Goal: Information Seeking & Learning: Learn about a topic

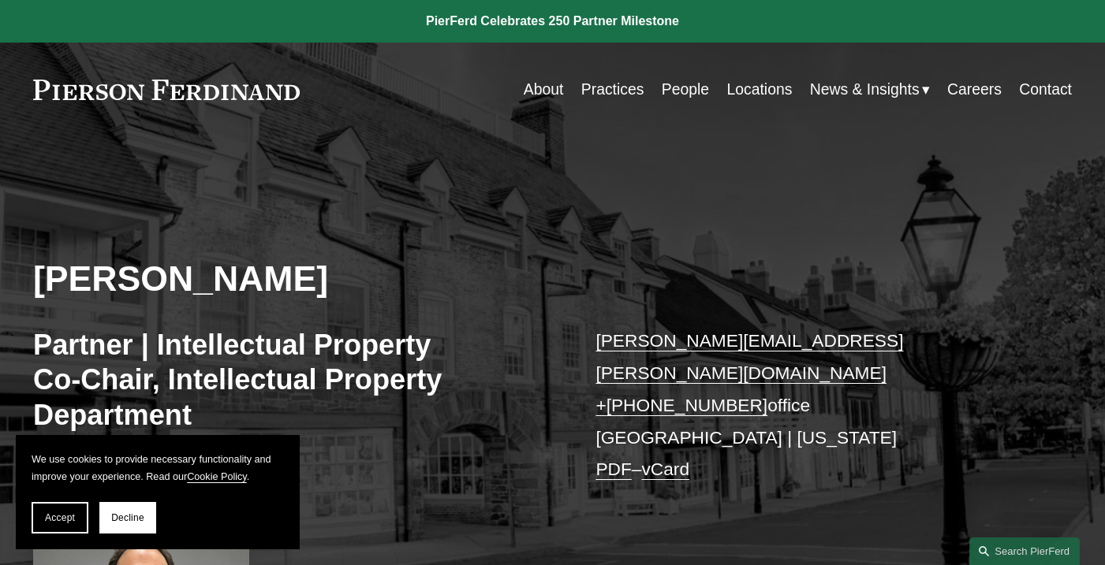
click at [688, 98] on link "People" at bounding box center [685, 89] width 47 height 31
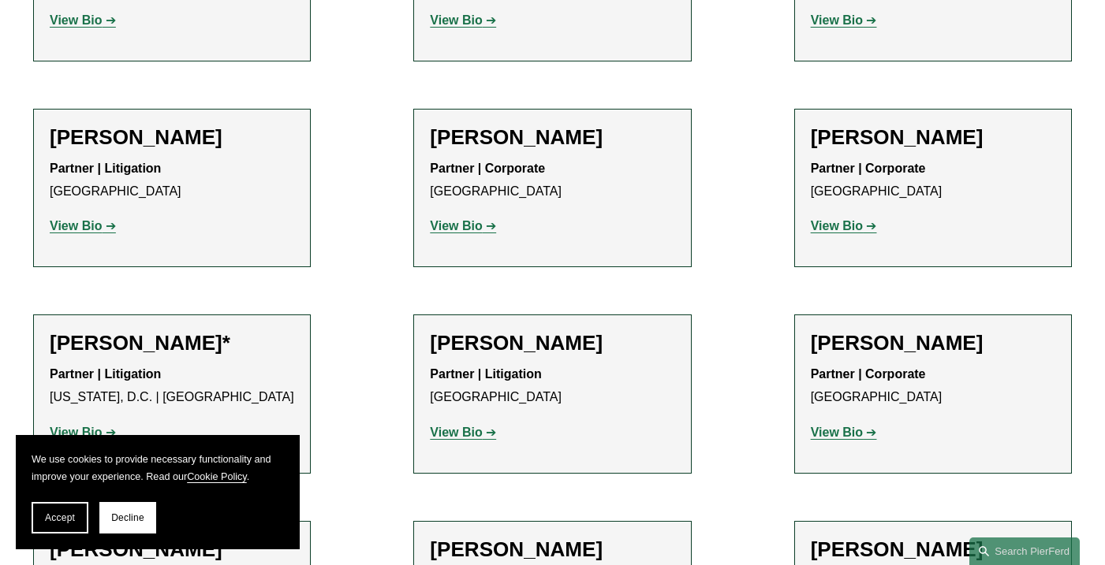
scroll to position [7221, 0]
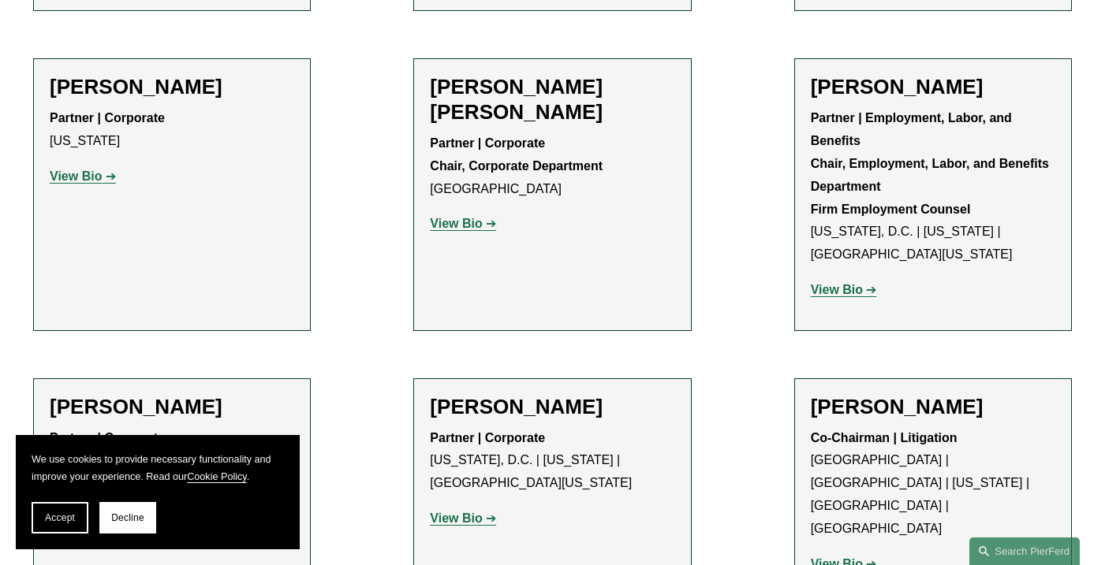
scroll to position [6049, 0]
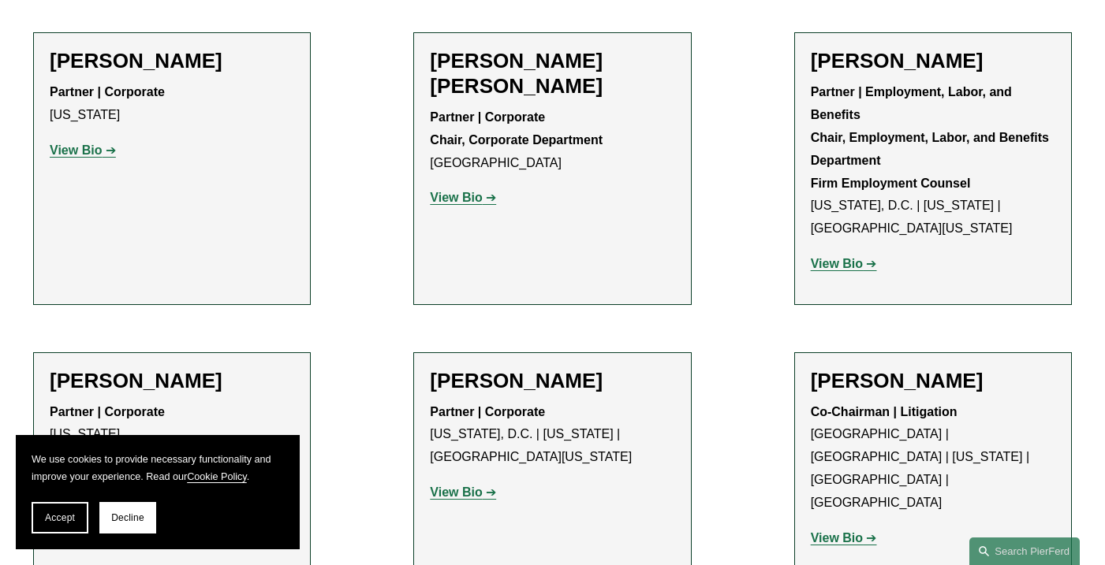
click at [895, 369] on h2 "Joel M. Ferdinand" at bounding box center [933, 381] width 244 height 25
click at [841, 532] on strong "View Bio" at bounding box center [837, 538] width 52 height 13
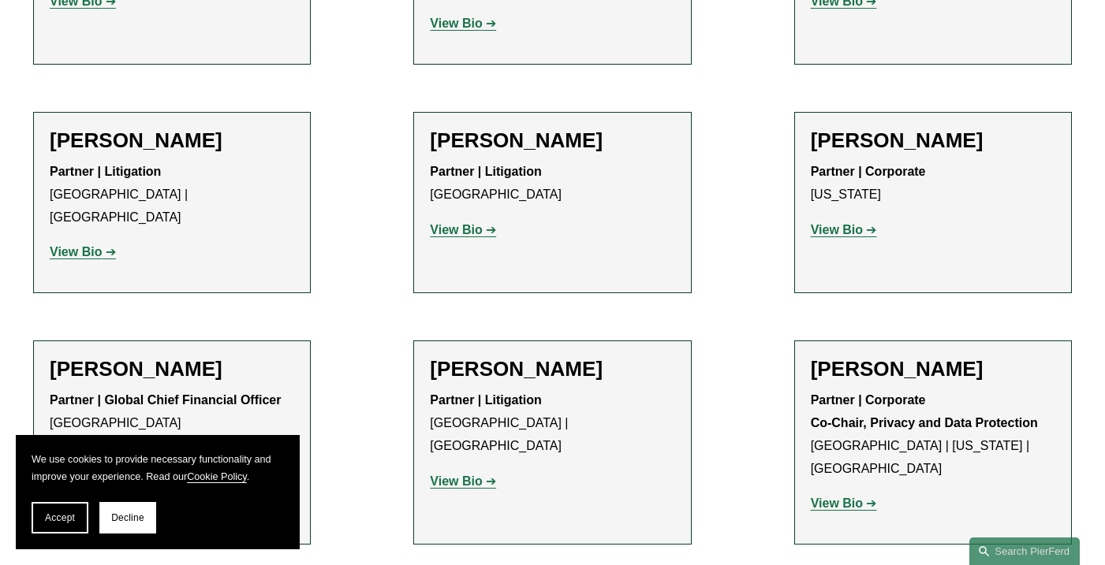
scroll to position [12070, 0]
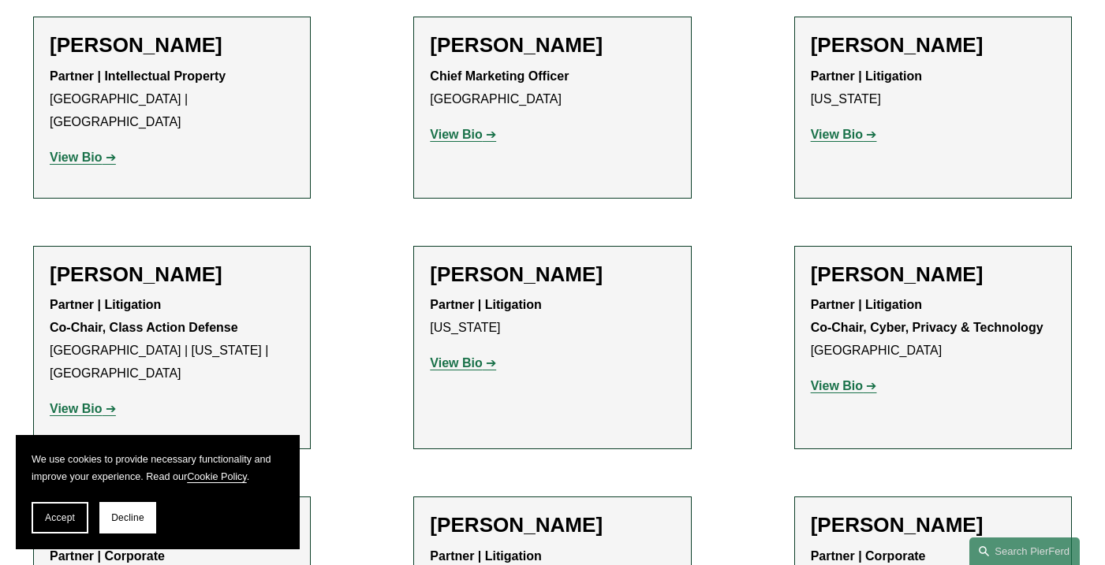
scroll to position [13529, 0]
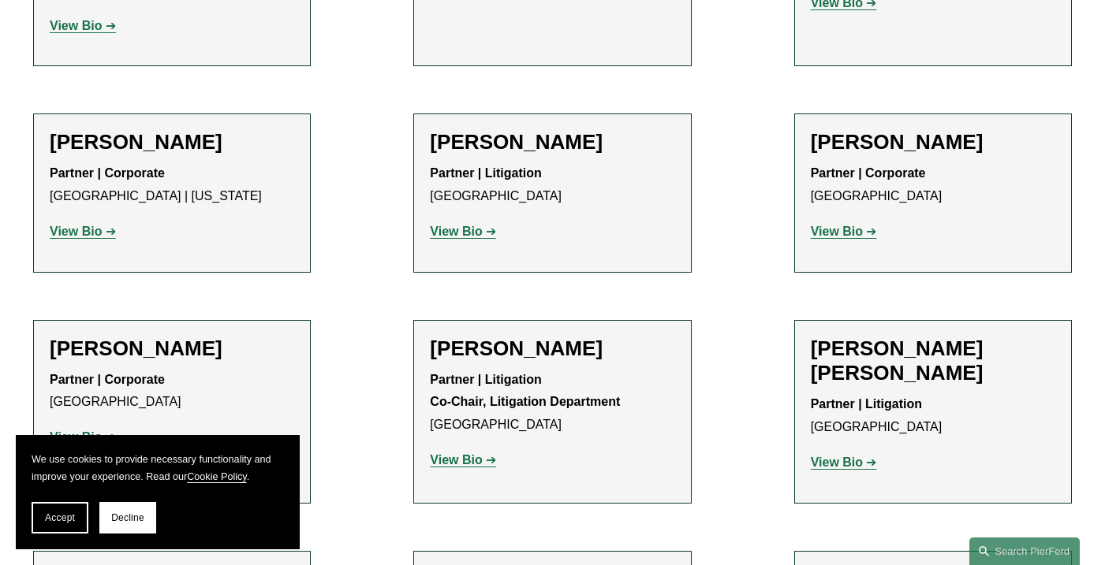
scroll to position [13936, 0]
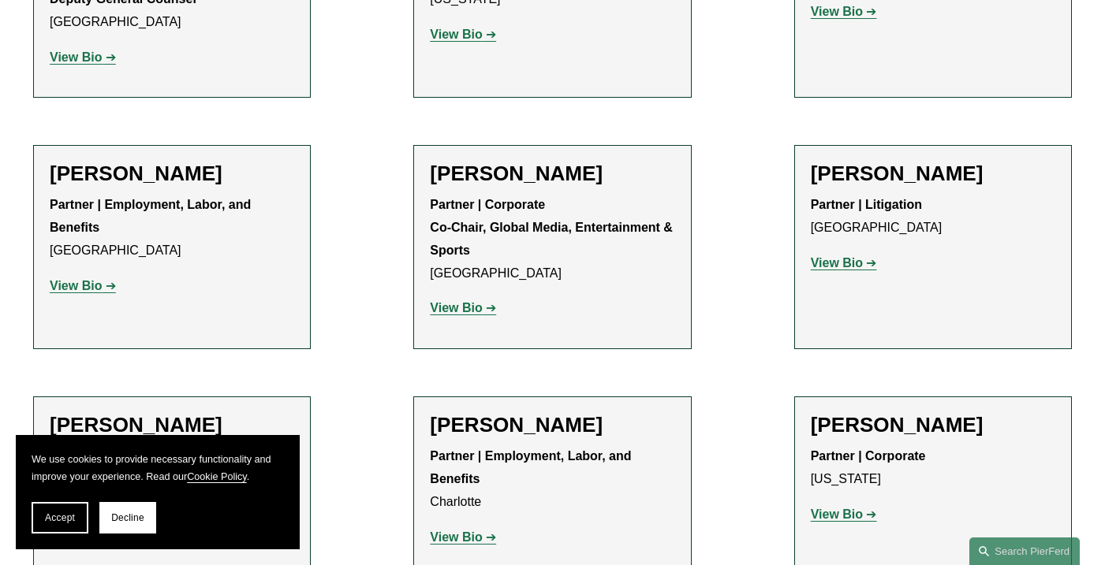
scroll to position [17904, 0]
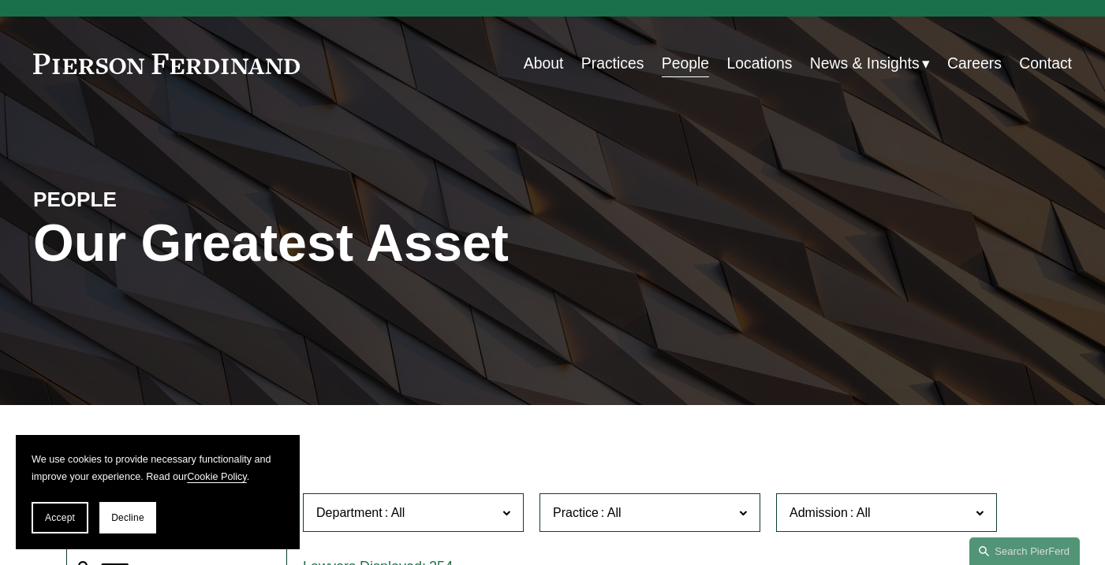
scroll to position [30, 0]
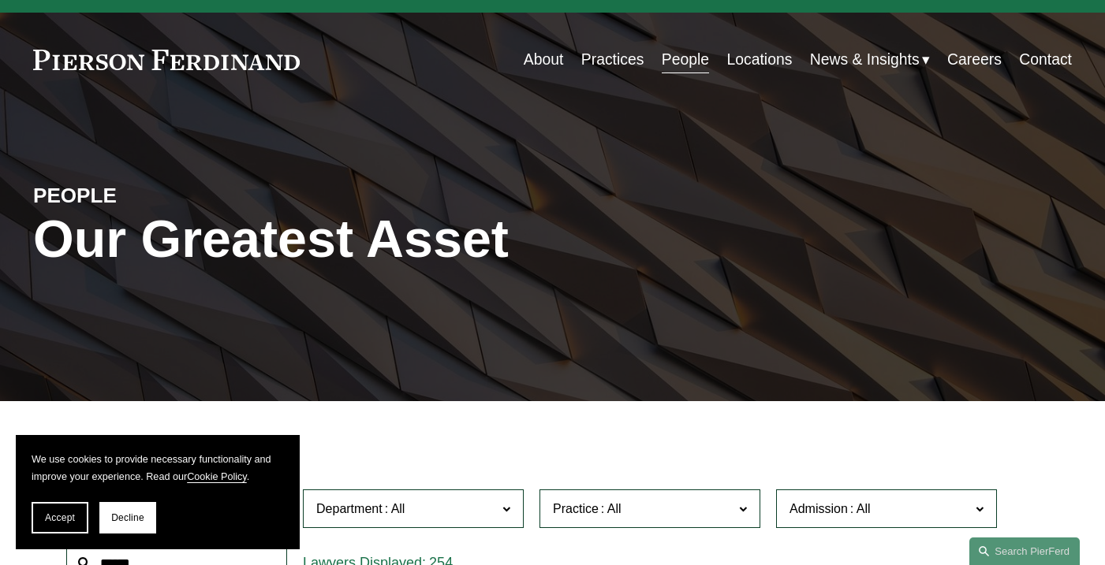
click at [618, 67] on link "Practices" at bounding box center [612, 59] width 63 height 31
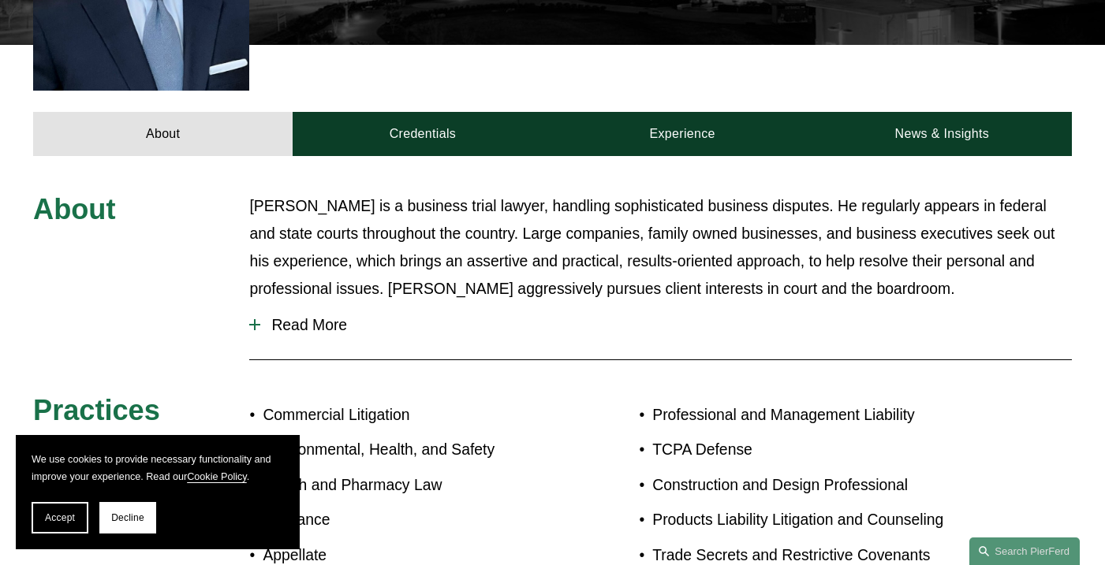
scroll to position [640, 0]
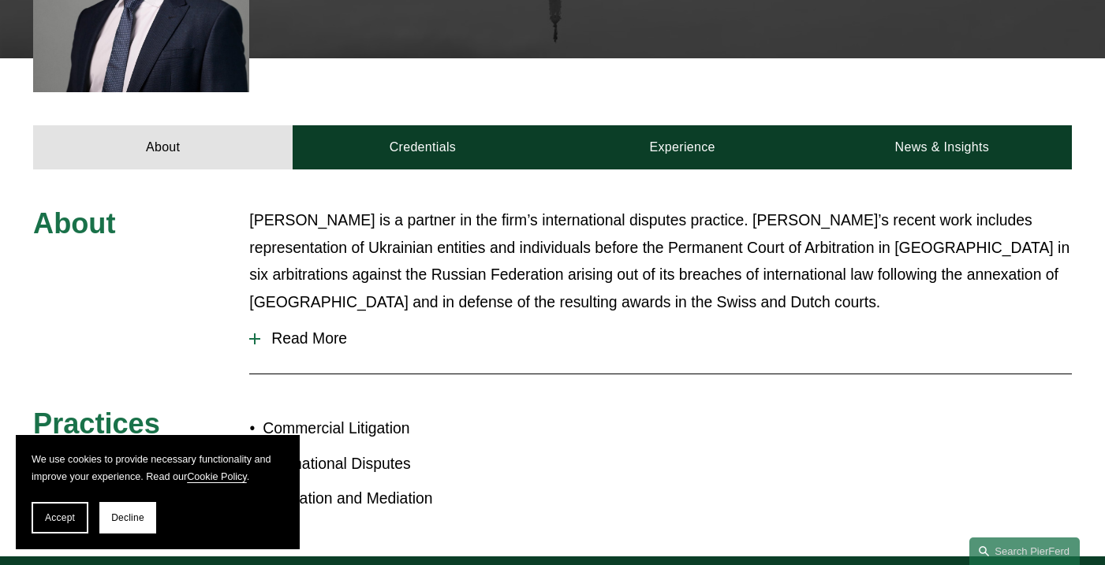
scroll to position [535, 0]
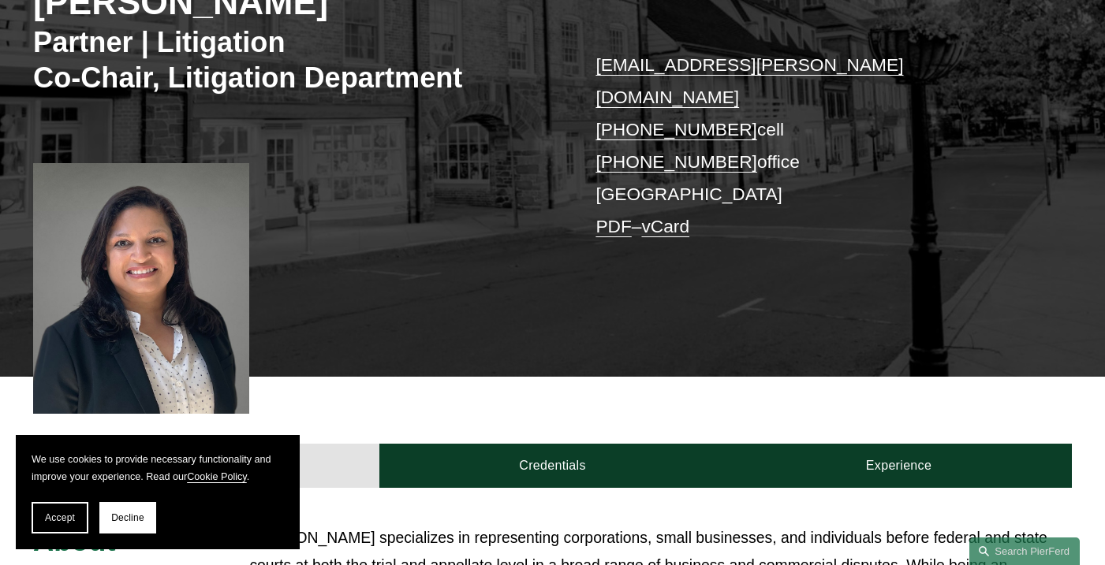
scroll to position [281, 0]
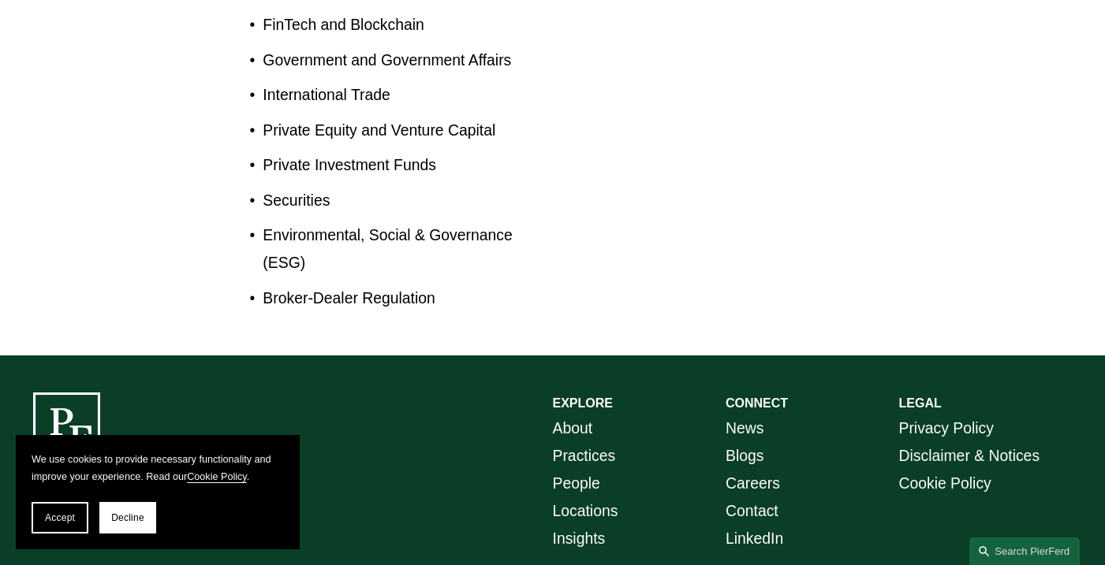
scroll to position [957, 0]
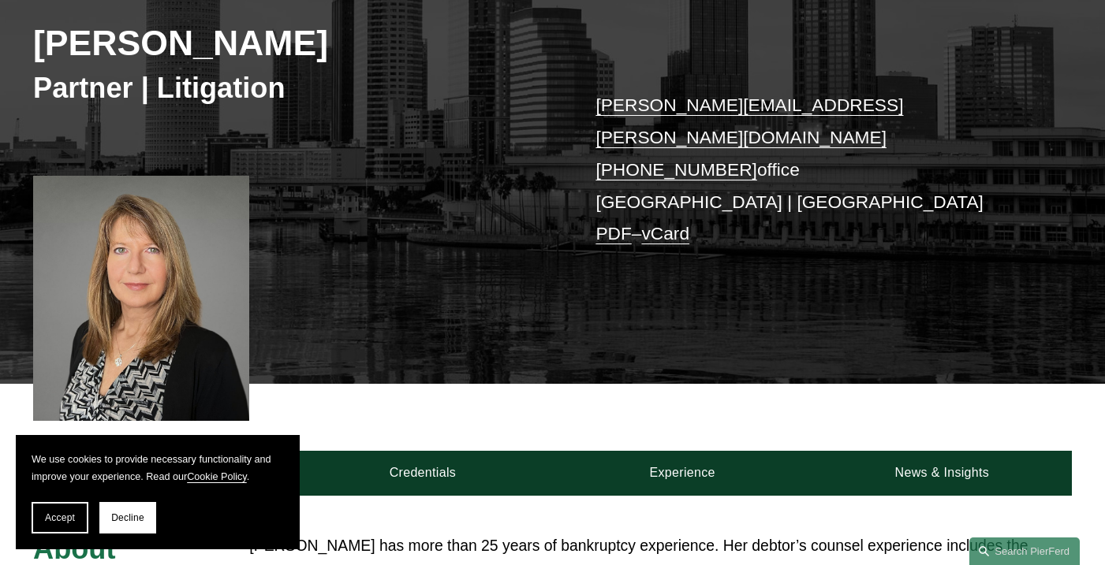
scroll to position [240, 0]
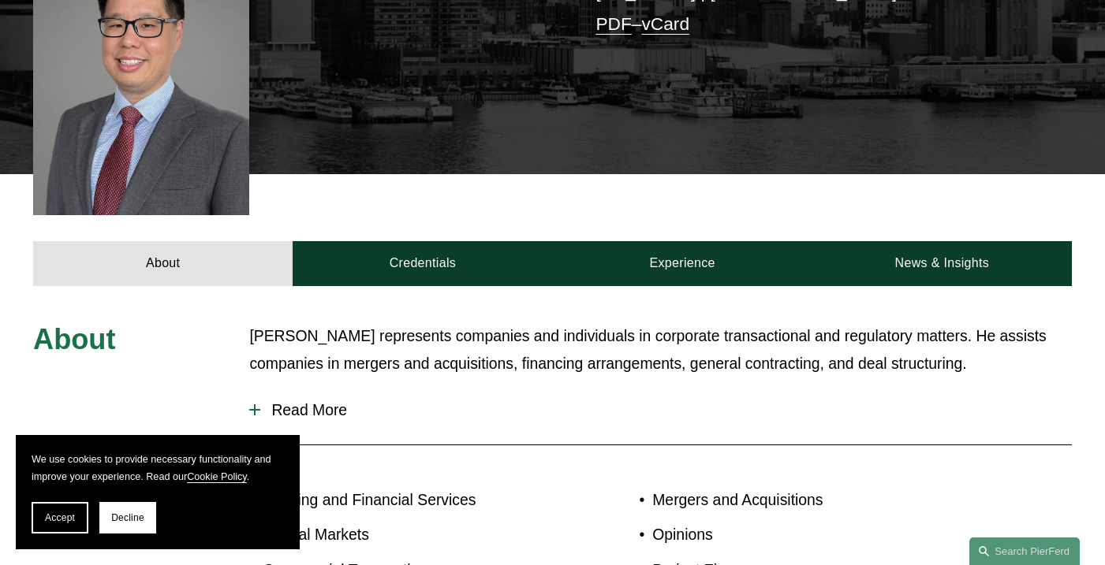
scroll to position [478, 0]
click at [253, 409] on div at bounding box center [254, 410] width 11 height 2
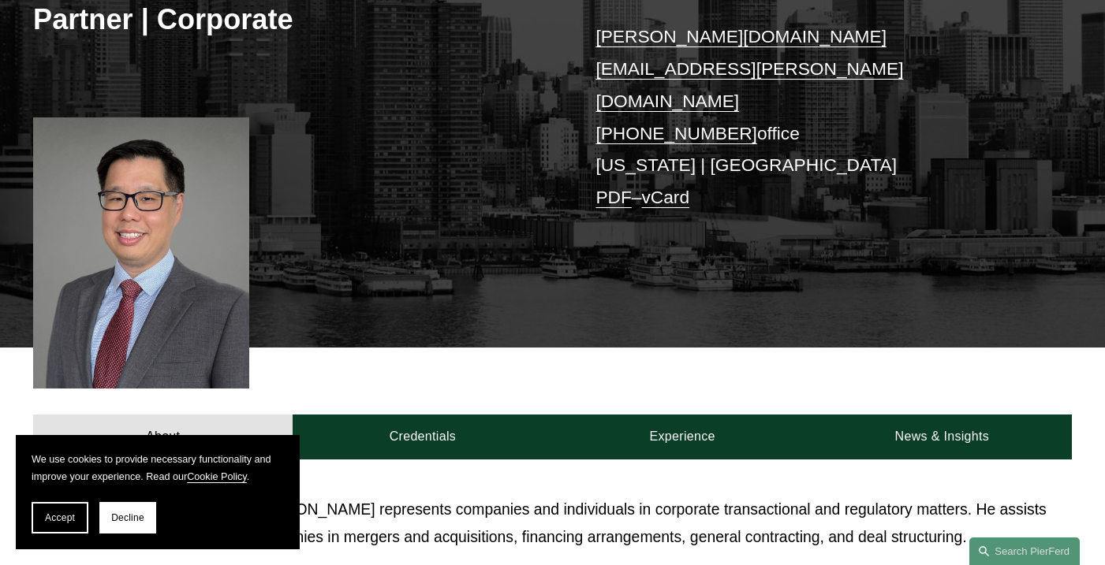
scroll to position [304, 0]
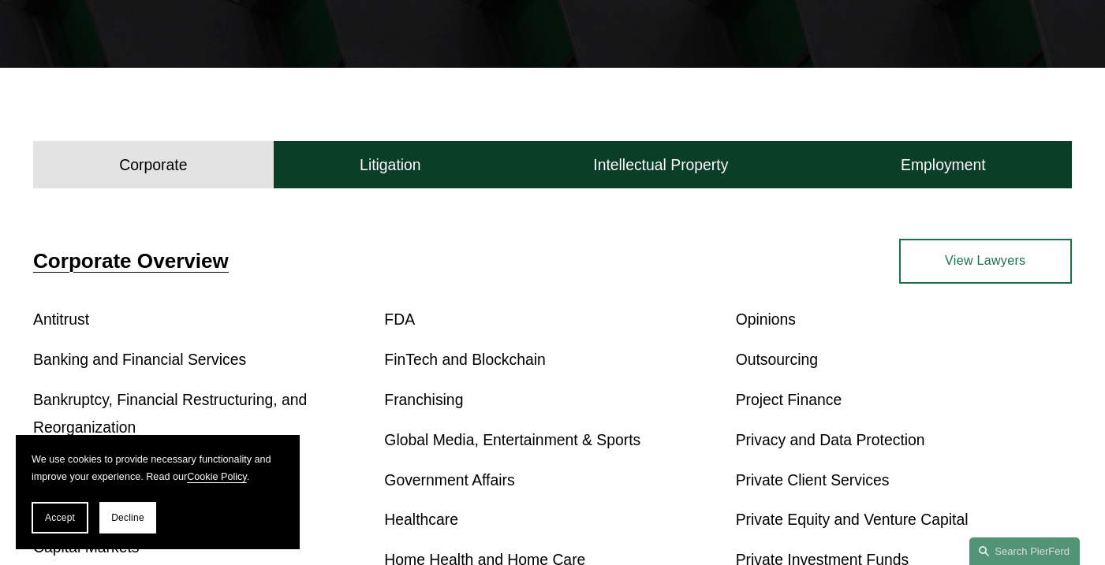
scroll to position [366, 0]
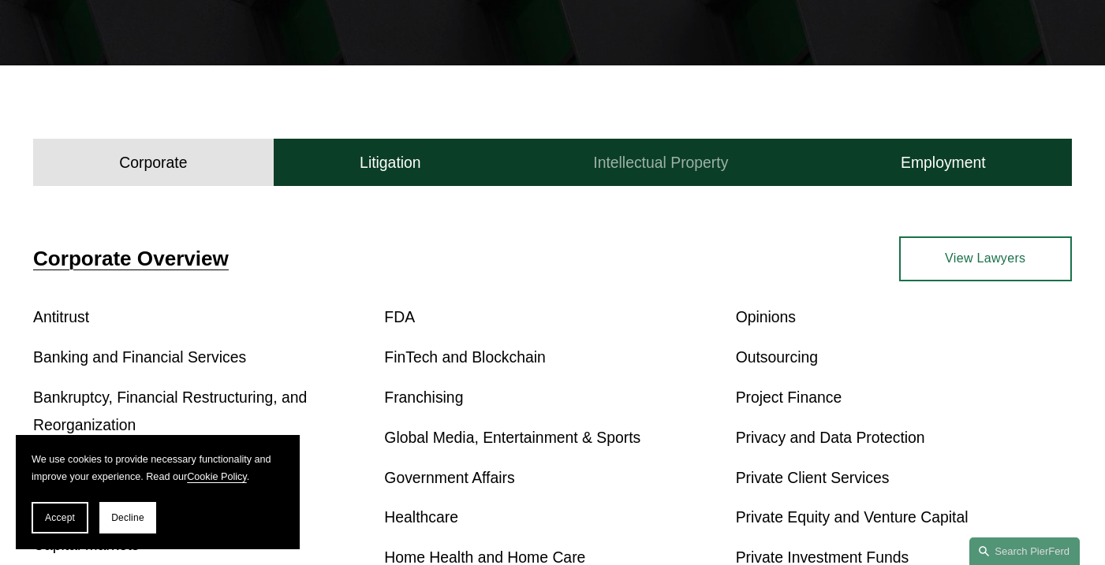
click at [650, 166] on h4 "Intellectual Property" at bounding box center [660, 163] width 135 height 20
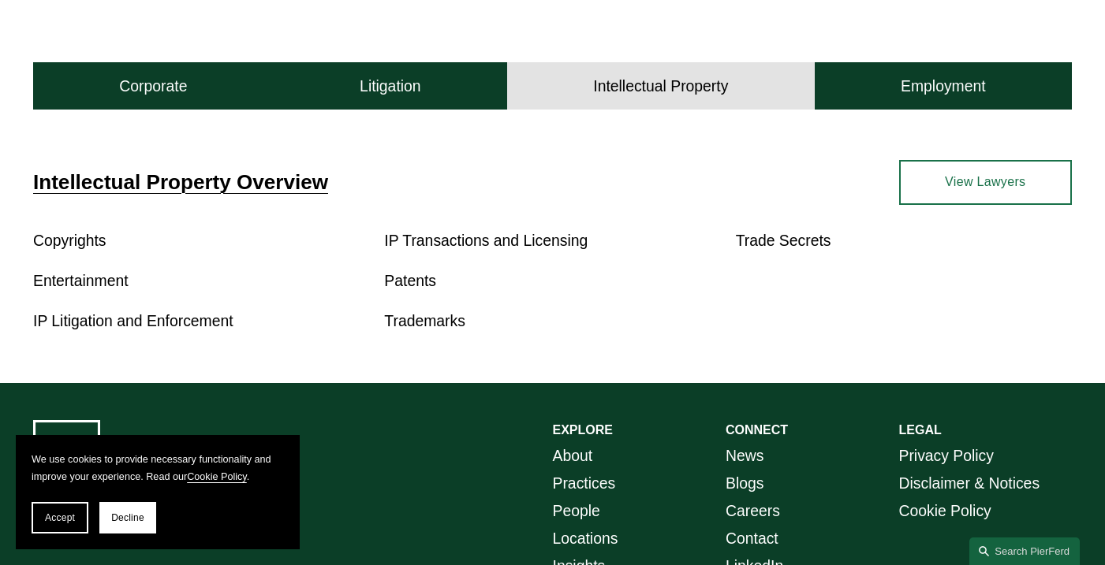
scroll to position [510, 0]
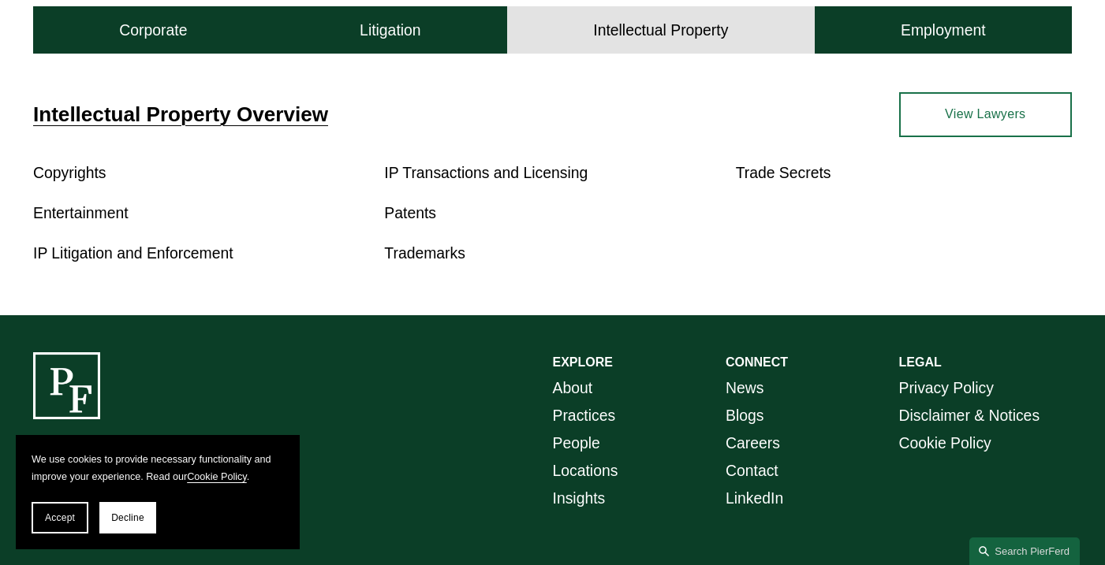
click at [397, 222] on link "Patents" at bounding box center [410, 212] width 52 height 17
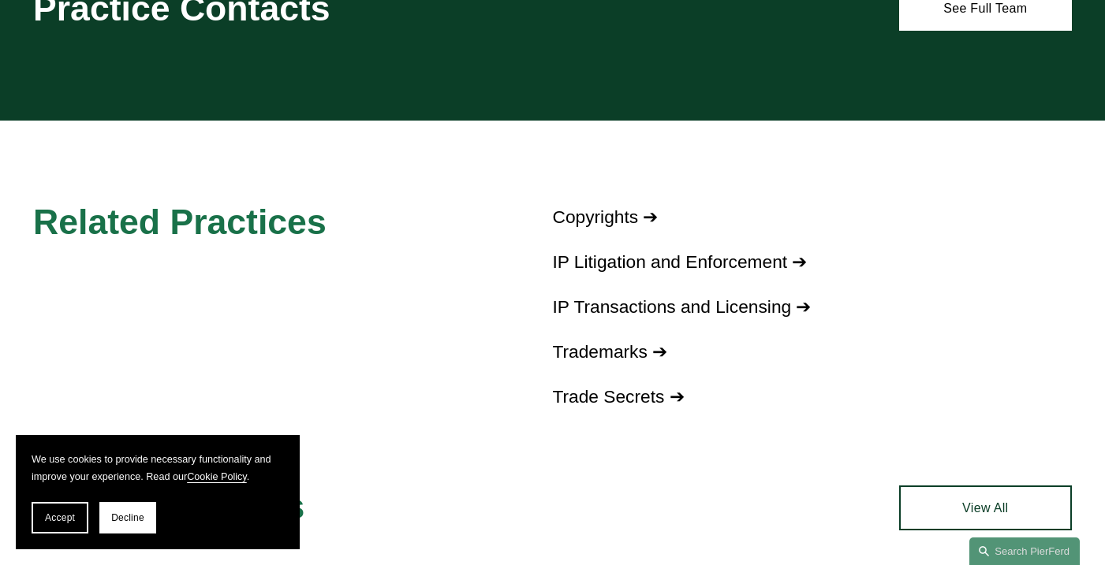
scroll to position [859, 0]
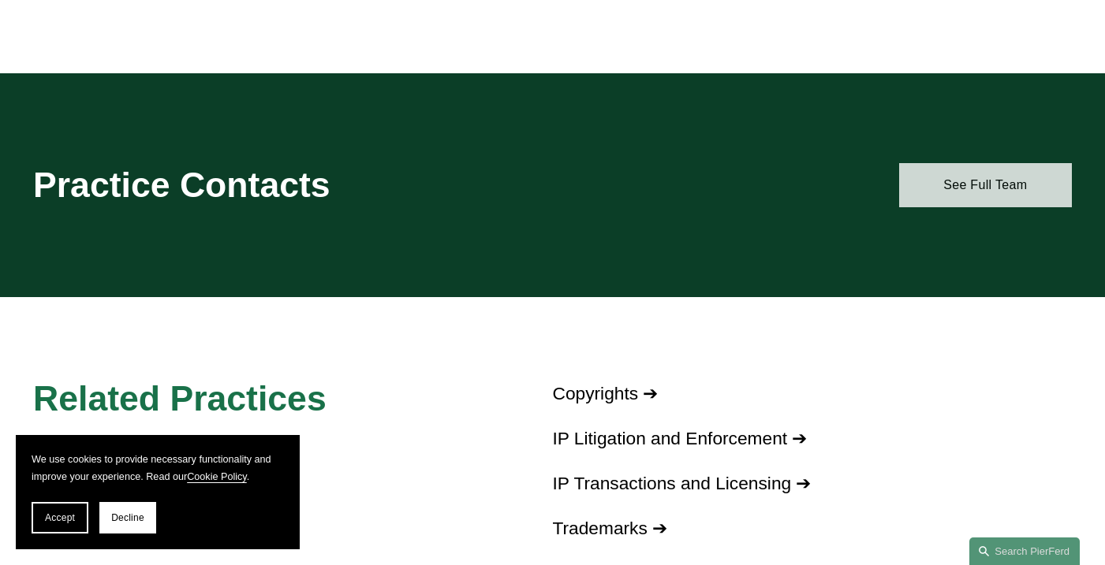
click at [959, 186] on link "See Full Team" at bounding box center [985, 185] width 173 height 45
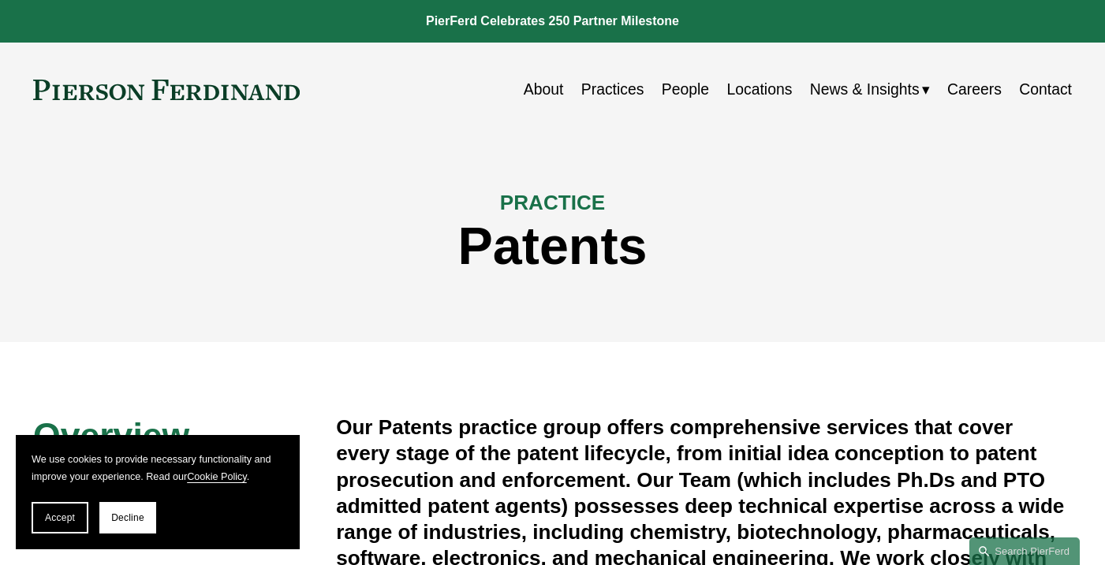
scroll to position [0, 0]
click at [684, 88] on link "People" at bounding box center [685, 89] width 47 height 31
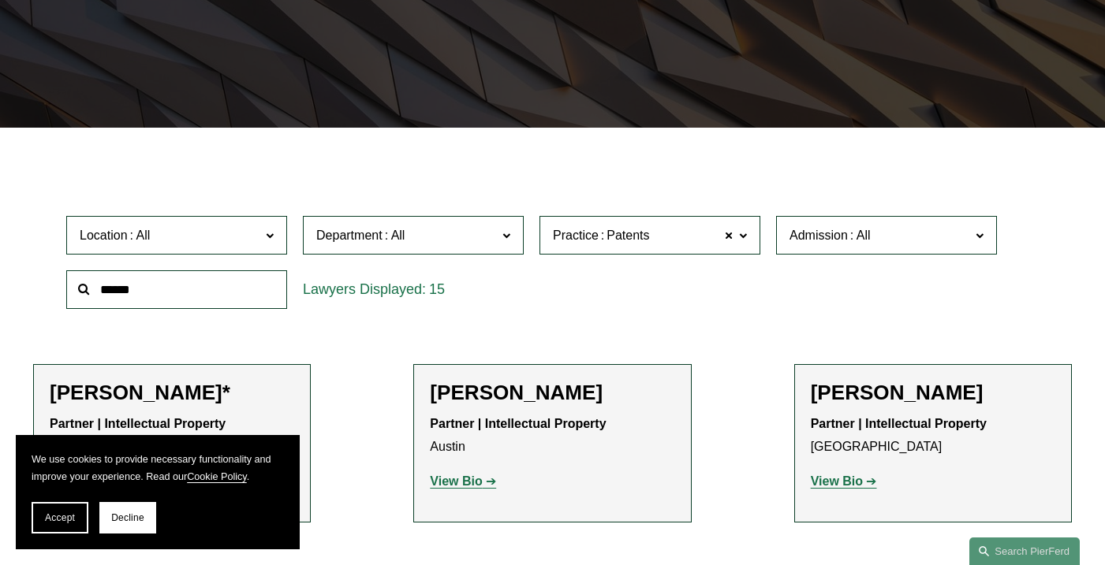
scroll to position [305, 0]
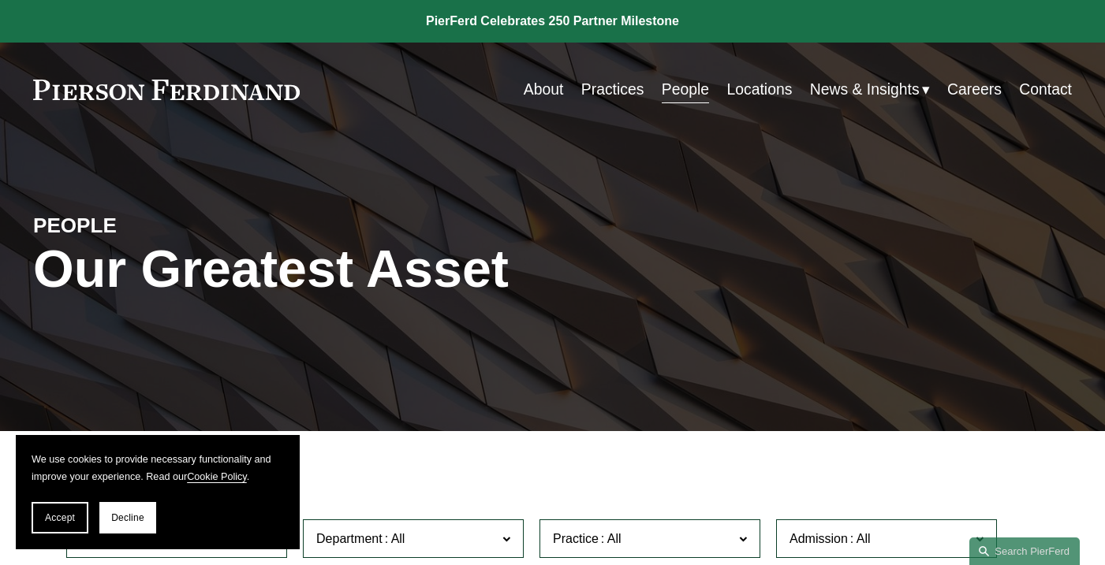
scroll to position [237, 0]
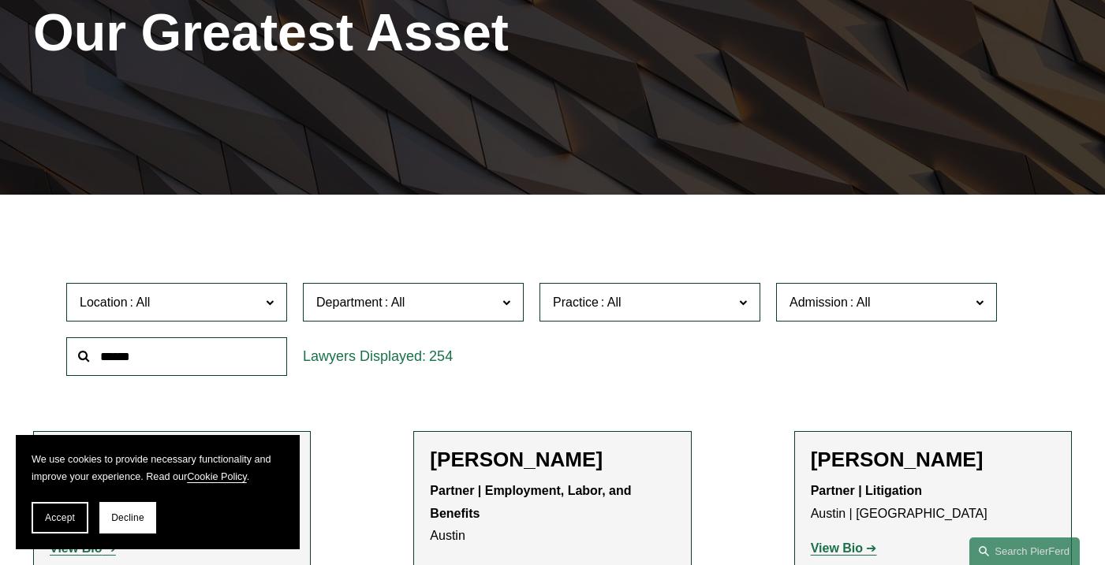
click at [599, 299] on span at bounding box center [611, 302] width 25 height 13
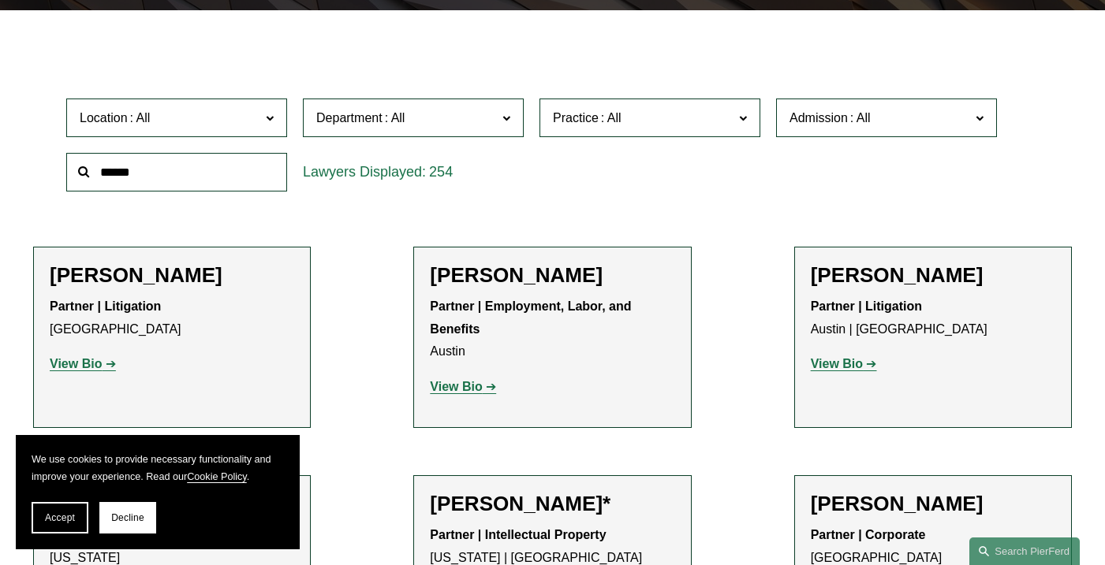
scroll to position [2162, 0]
click at [0, 0] on link "Patents" at bounding box center [0, 0] width 0 height 0
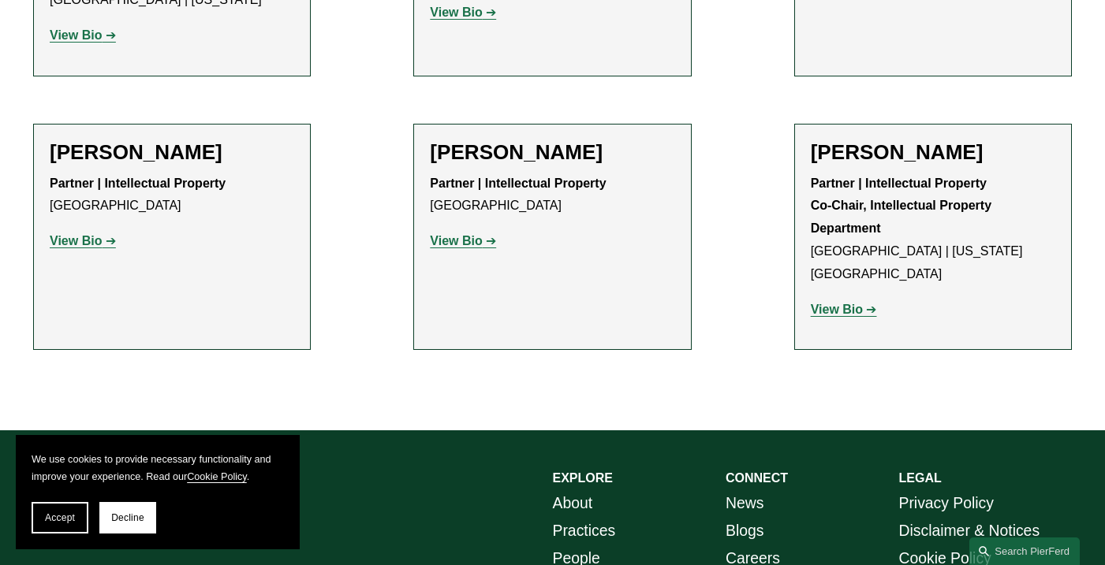
scroll to position [1416, 0]
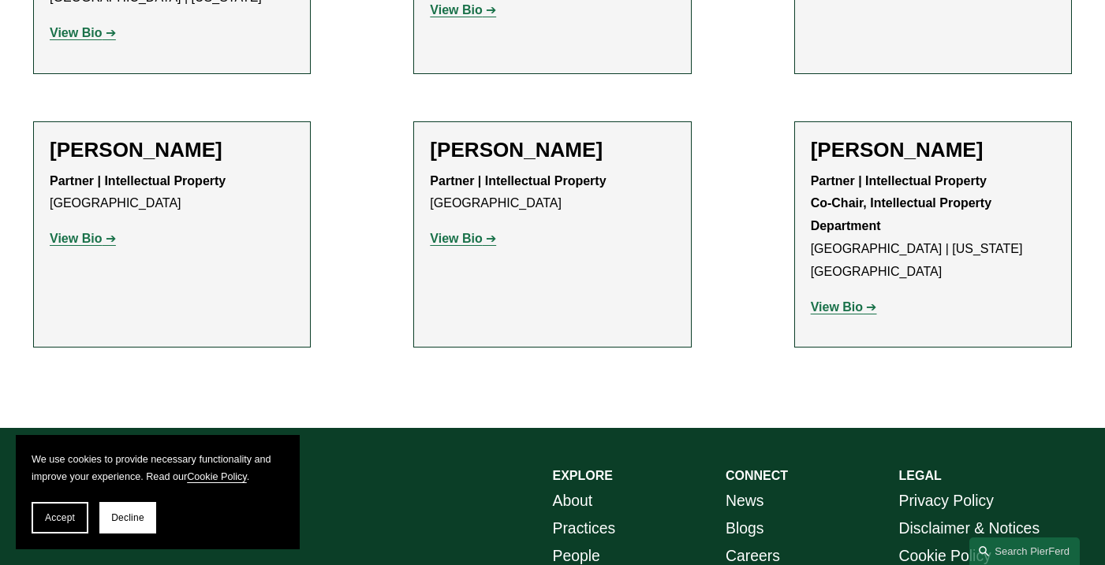
click at [456, 233] on p "View Bio" at bounding box center [552, 239] width 244 height 23
click at [446, 232] on strong "View Bio" at bounding box center [456, 238] width 52 height 13
click at [92, 232] on strong "View Bio" at bounding box center [76, 238] width 52 height 13
click at [842, 300] on strong "View Bio" at bounding box center [837, 306] width 52 height 13
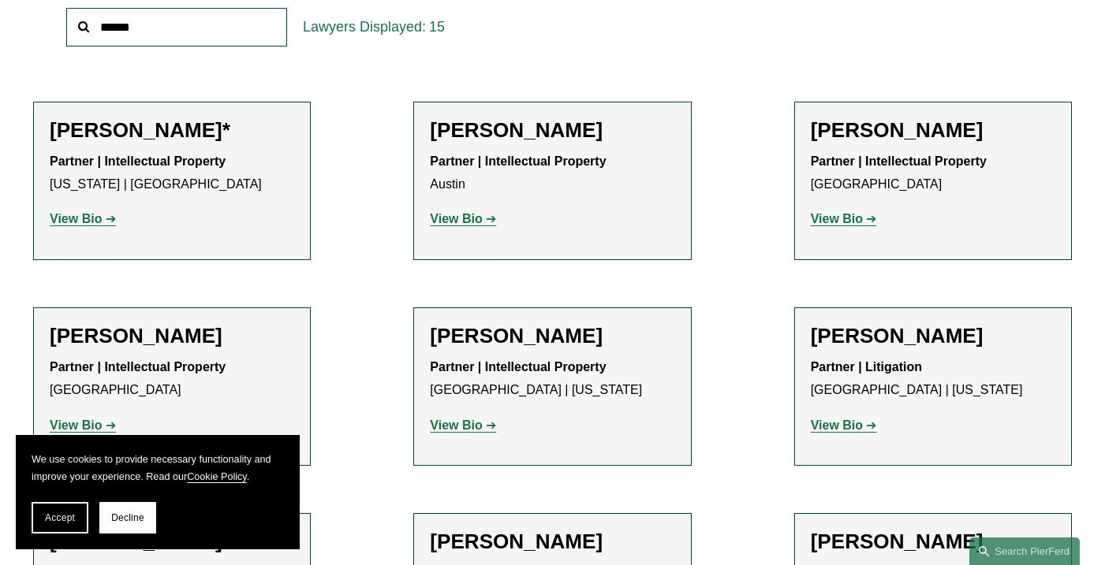
scroll to position [569, 0]
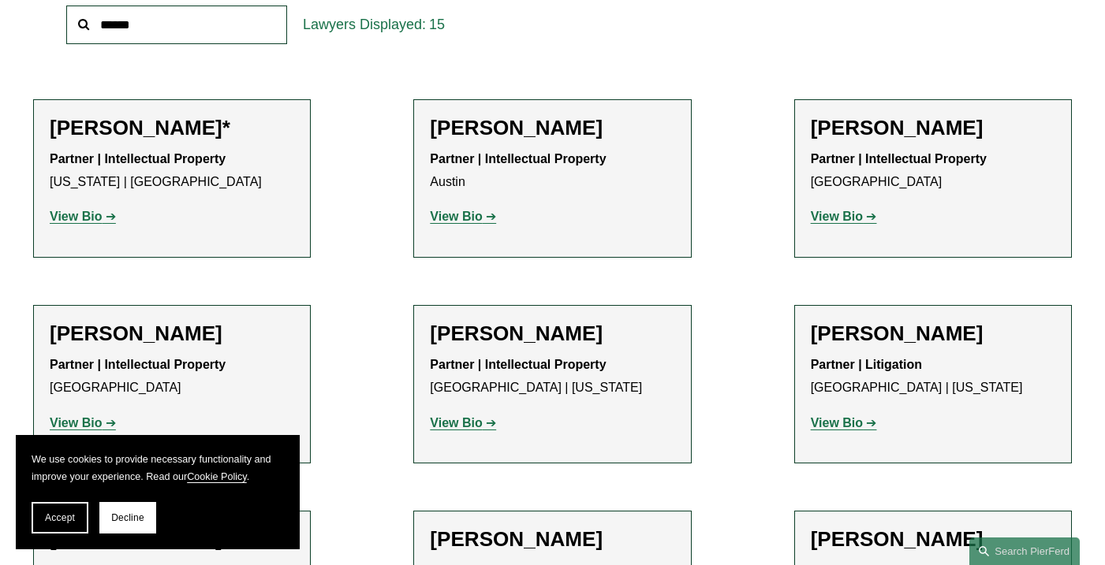
click at [76, 215] on strong "View Bio" at bounding box center [76, 216] width 52 height 13
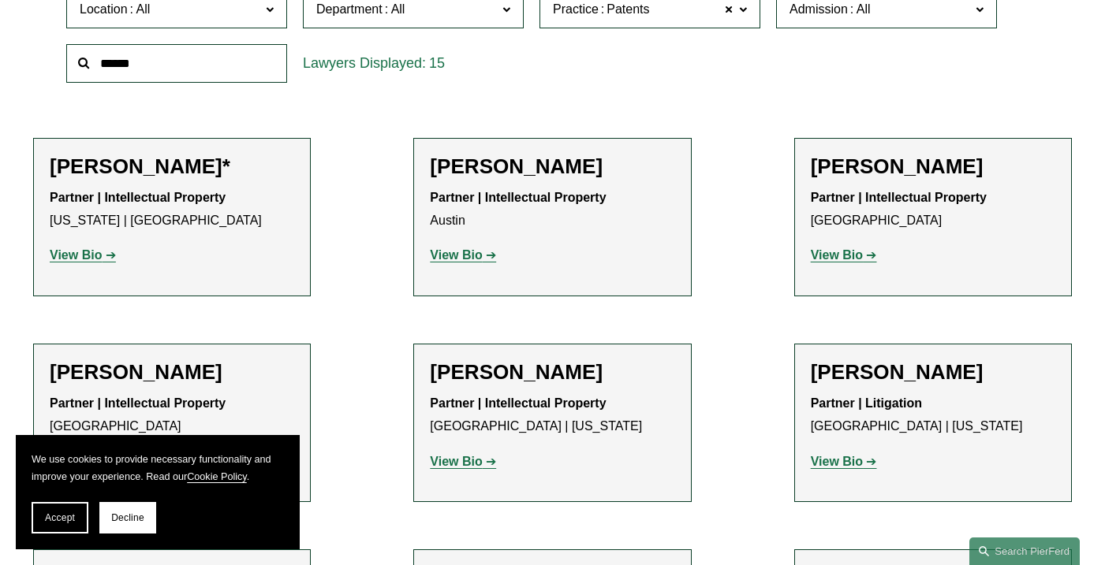
scroll to position [531, 0]
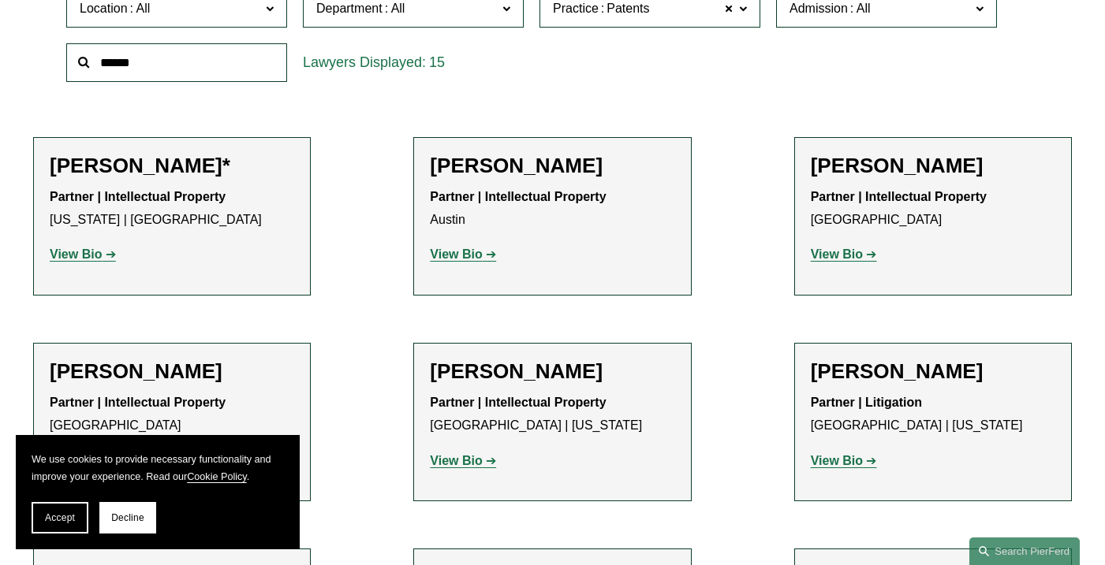
click at [467, 260] on p "View Bio" at bounding box center [552, 255] width 244 height 23
click at [464, 252] on strong "View Bio" at bounding box center [456, 254] width 52 height 13
click at [840, 254] on strong "View Bio" at bounding box center [837, 254] width 52 height 13
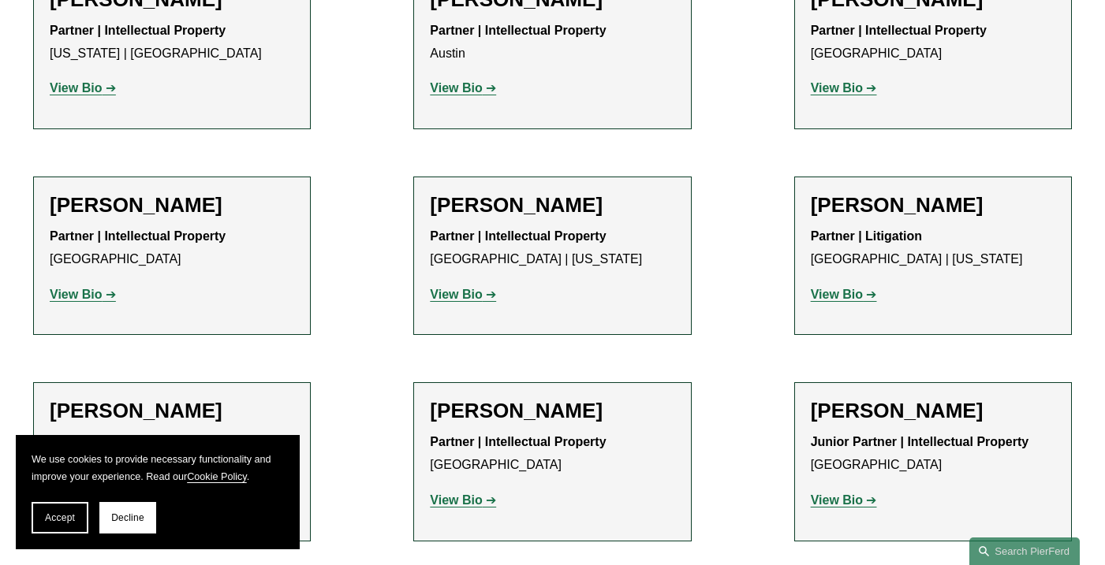
scroll to position [770, 0]
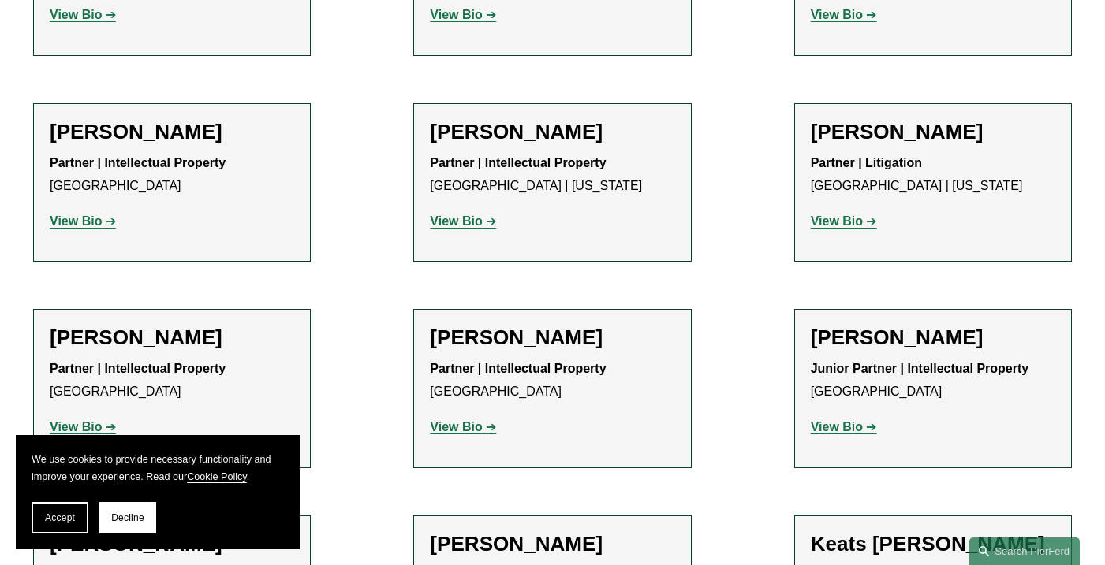
click at [99, 219] on strong "View Bio" at bounding box center [76, 221] width 52 height 13
click at [455, 226] on p "View Bio" at bounding box center [552, 222] width 244 height 23
click at [455, 223] on strong "View Bio" at bounding box center [456, 221] width 52 height 13
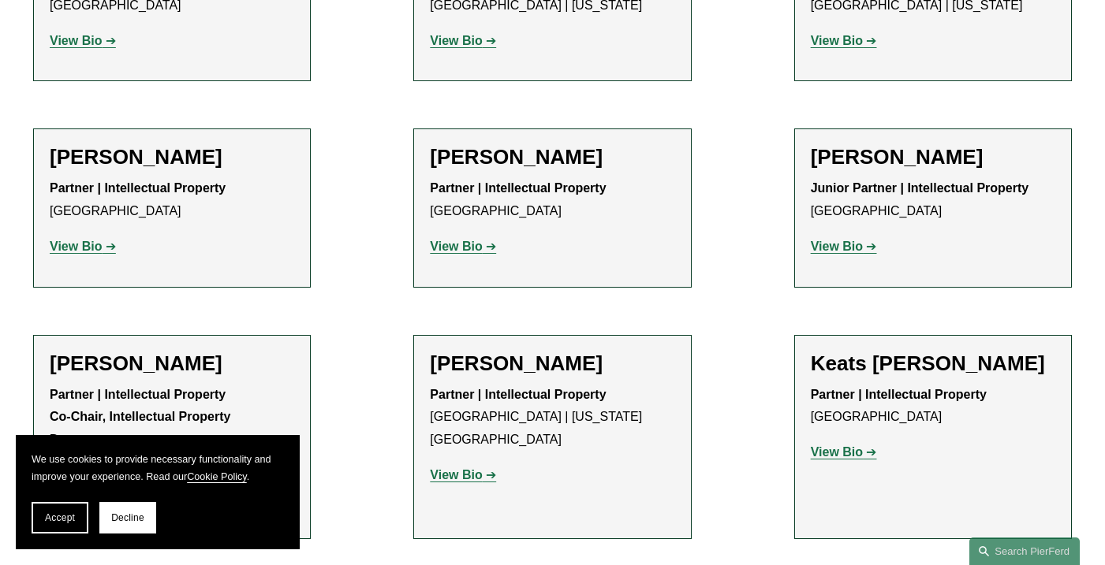
scroll to position [950, 0]
click at [841, 241] on strong "View Bio" at bounding box center [837, 247] width 52 height 13
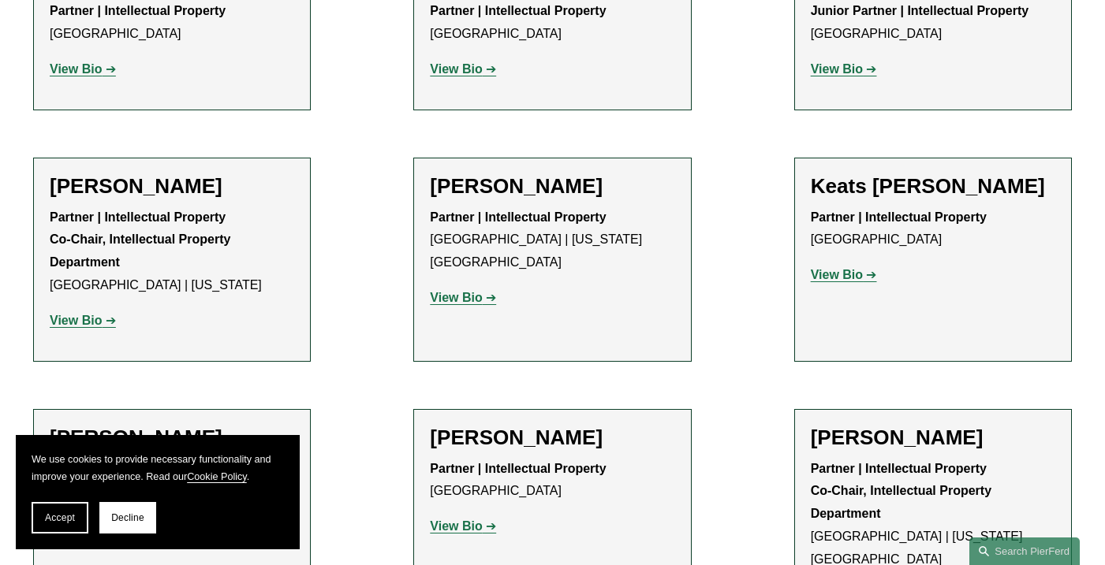
scroll to position [1245, 0]
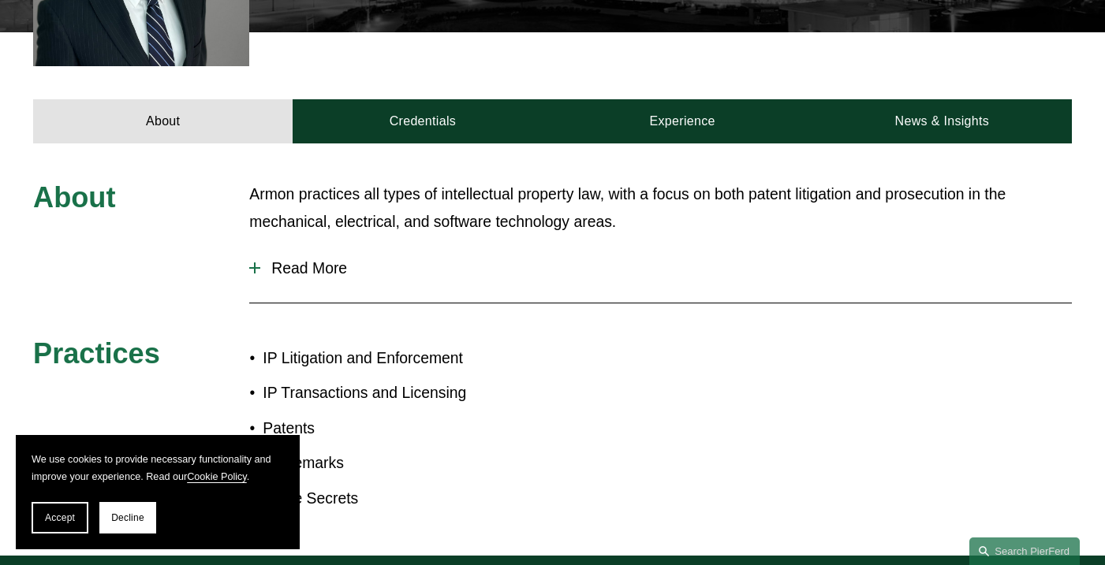
scroll to position [565, 0]
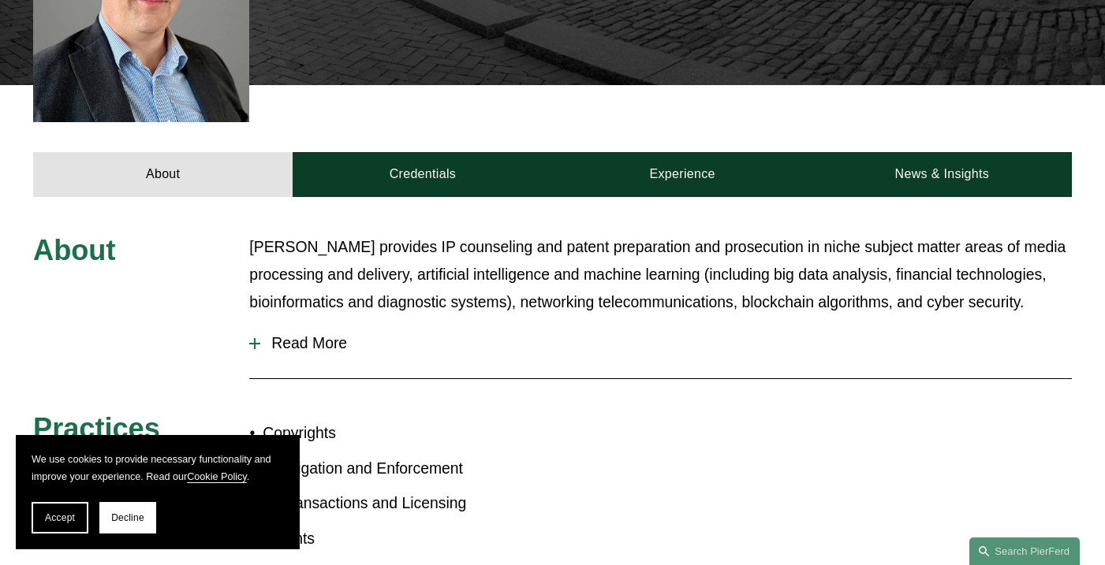
scroll to position [535, 0]
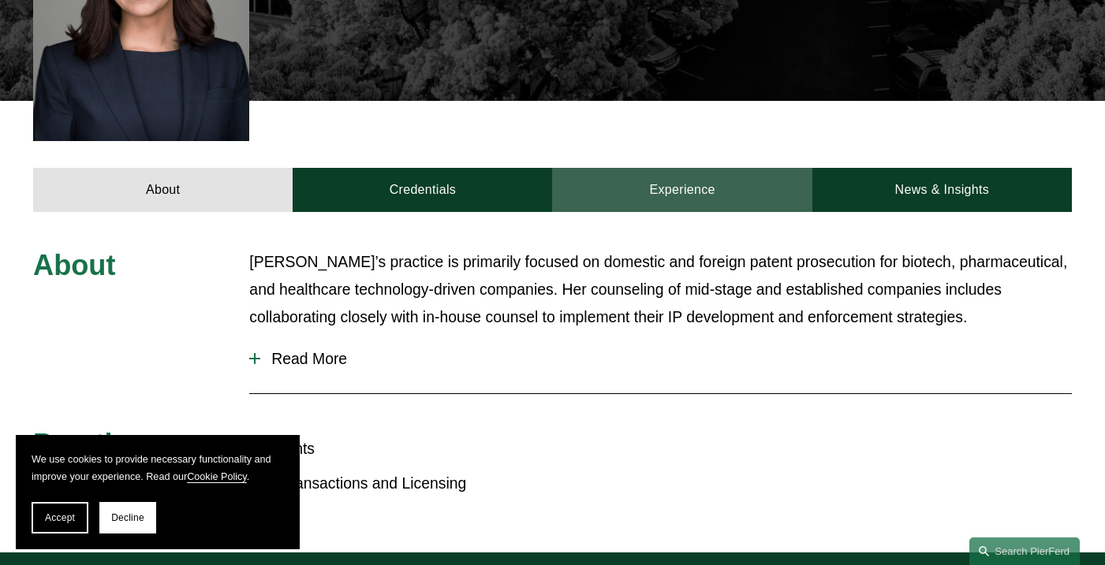
scroll to position [632, 0]
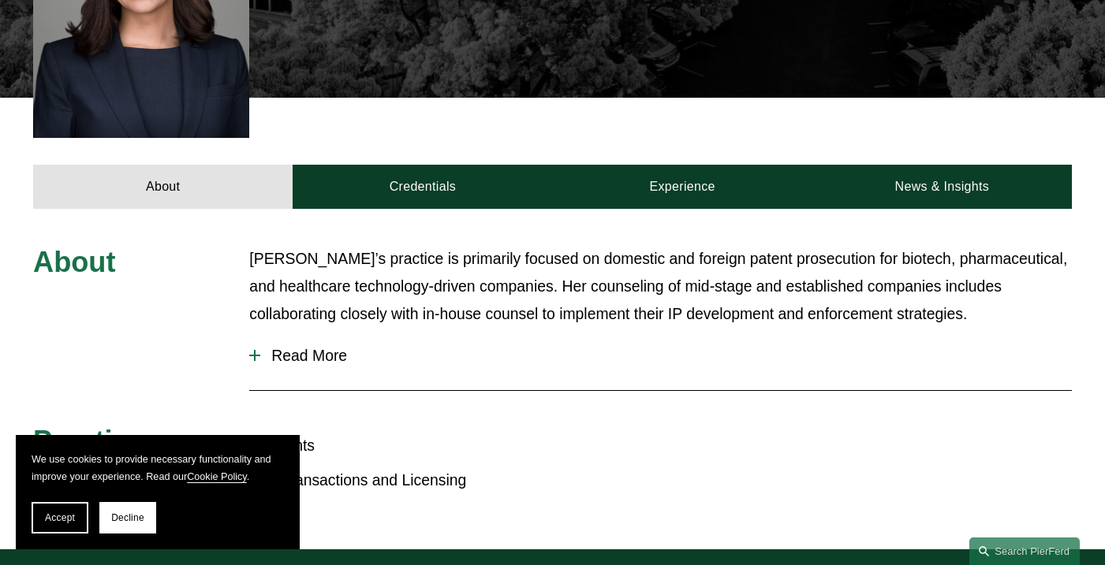
click at [295, 347] on span "Read More" at bounding box center [665, 356] width 811 height 18
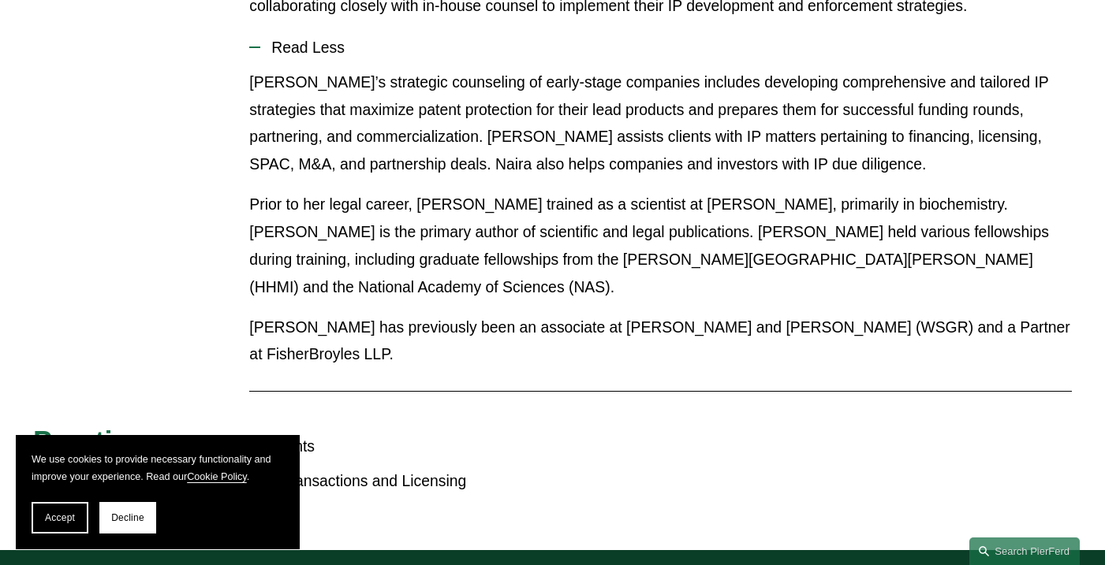
scroll to position [821, 0]
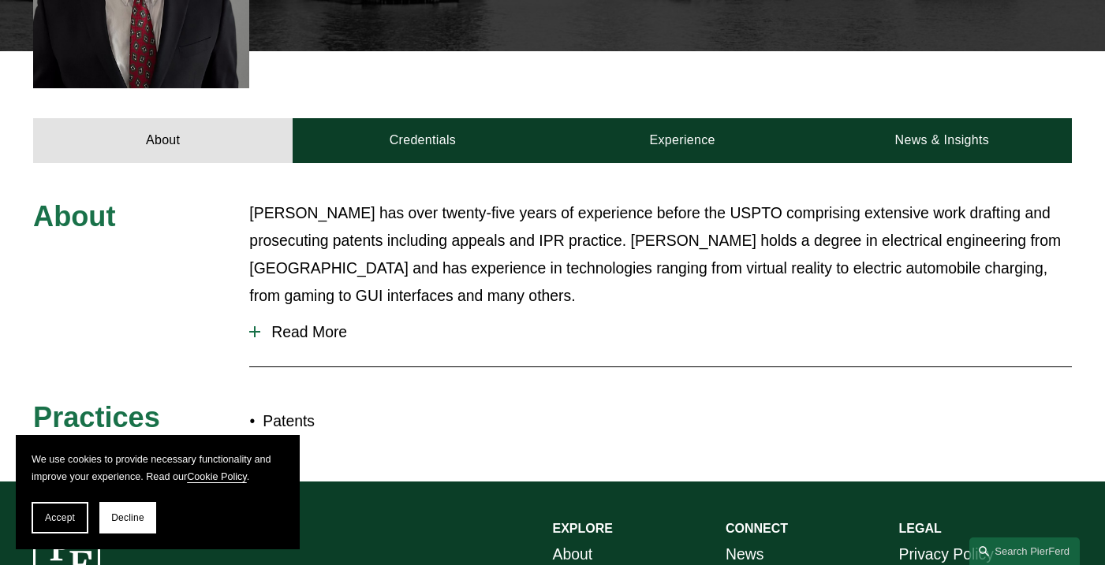
scroll to position [568, 0]
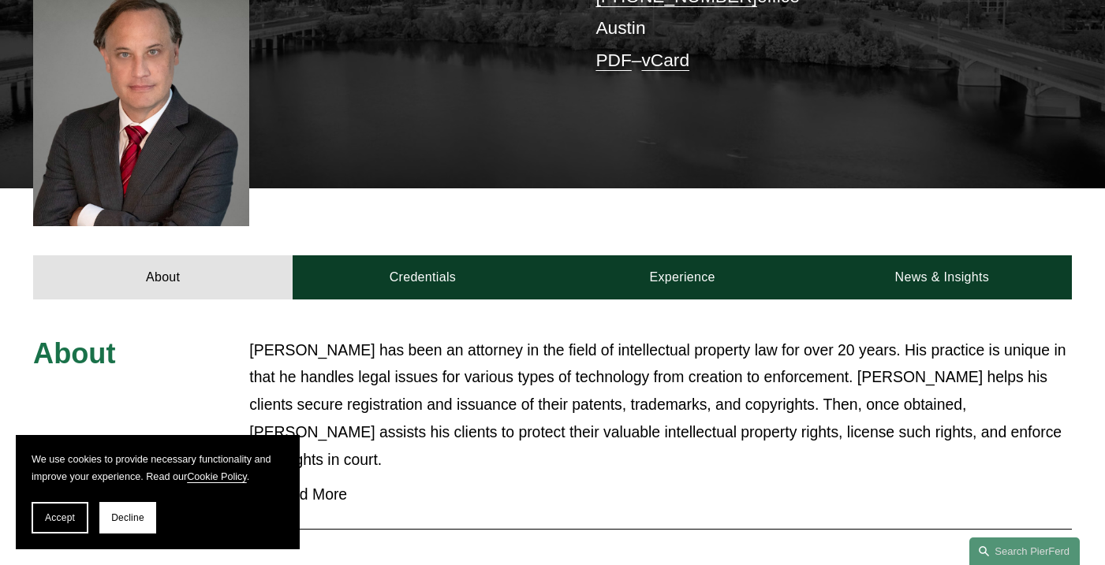
scroll to position [446, 0]
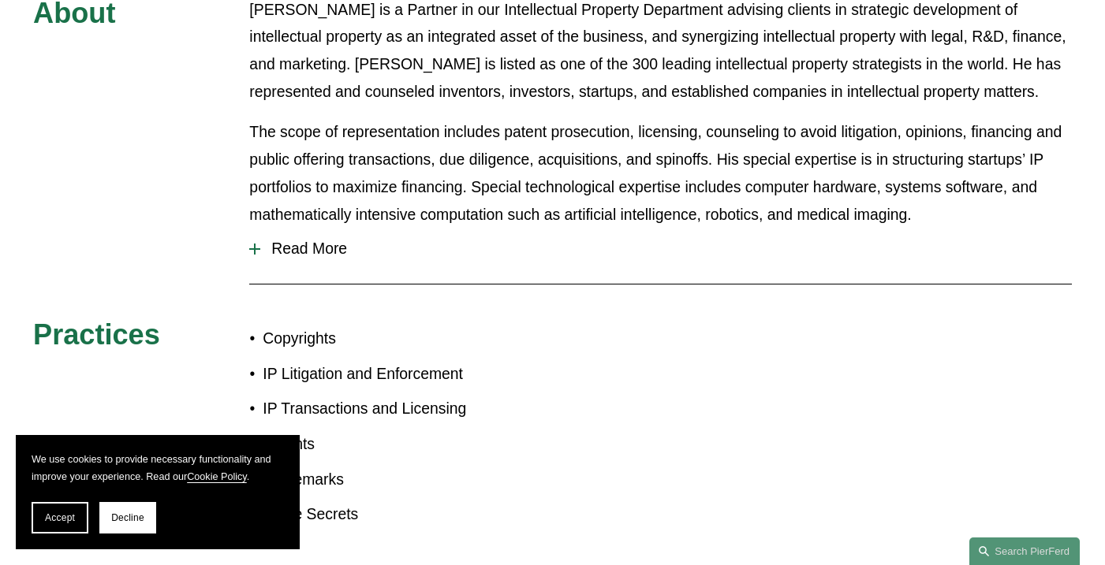
scroll to position [782, 0]
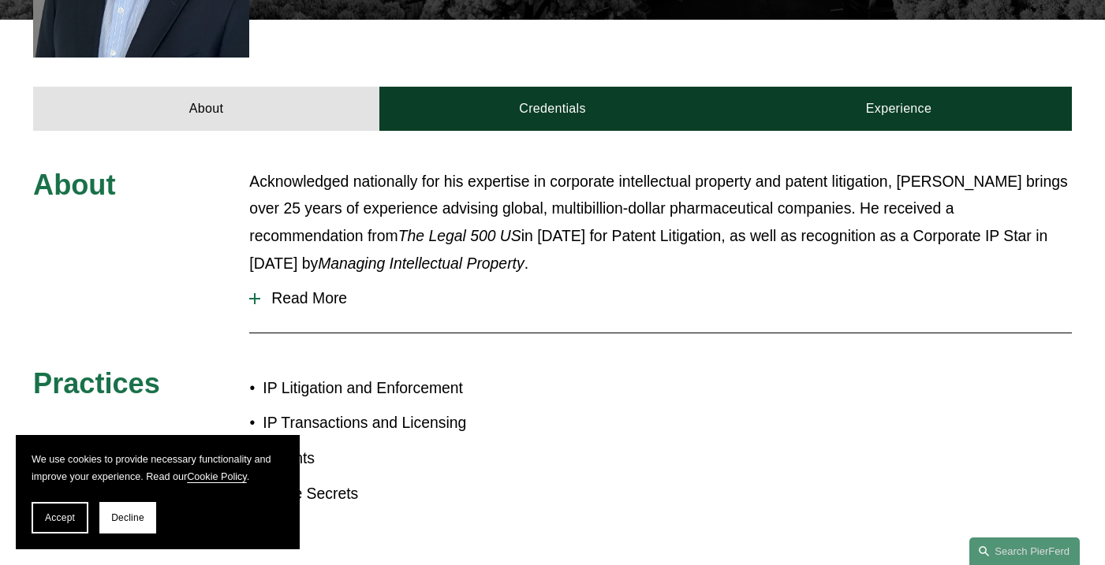
scroll to position [612, 0]
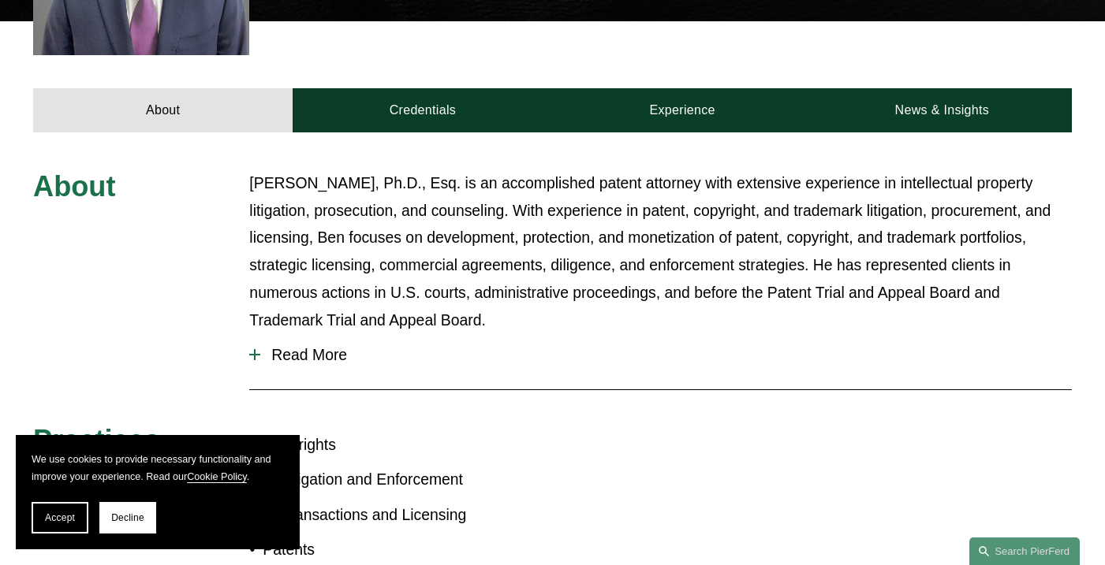
scroll to position [576, 0]
click at [282, 351] on span "Read More" at bounding box center [665, 355] width 811 height 18
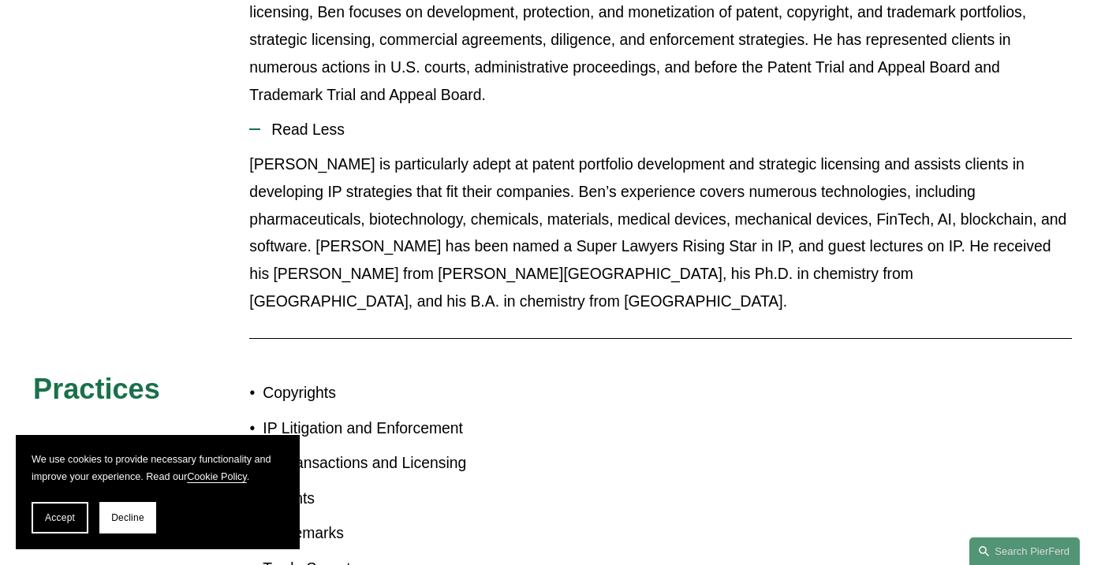
scroll to position [801, 0]
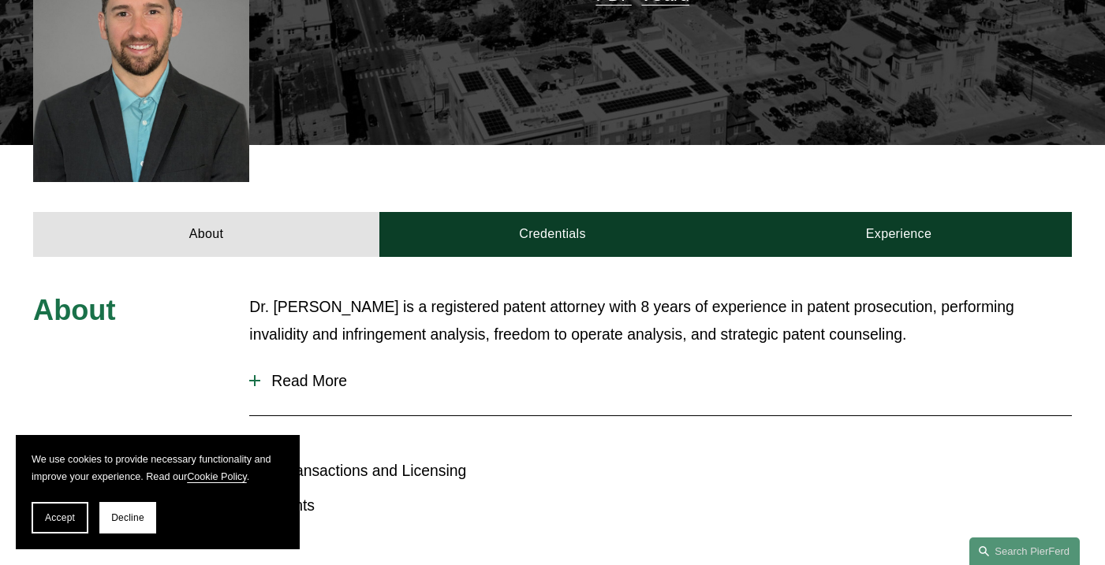
scroll to position [550, 0]
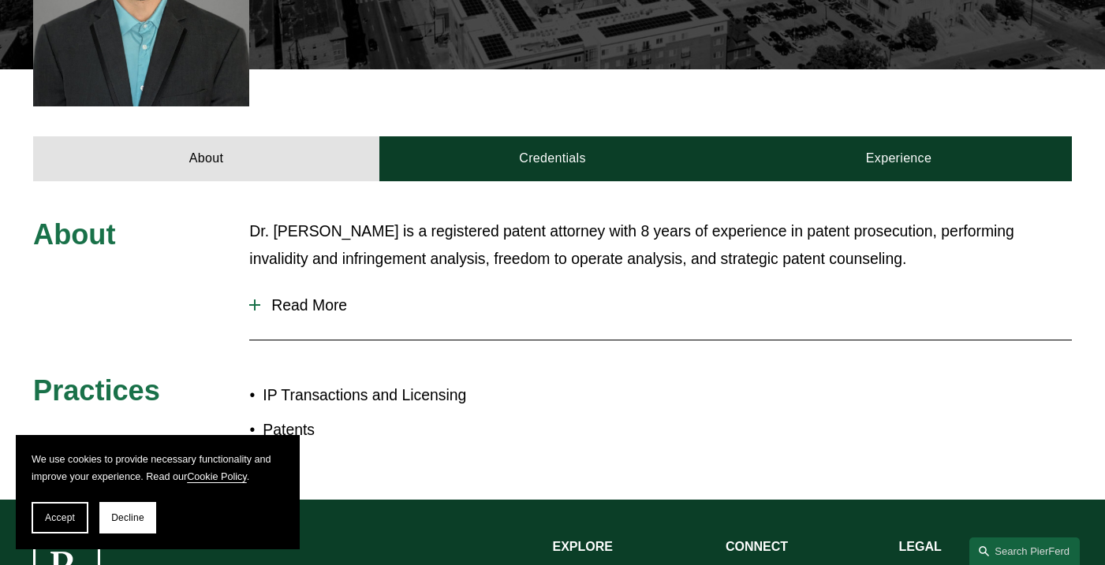
click at [308, 297] on span "Read More" at bounding box center [665, 306] width 811 height 18
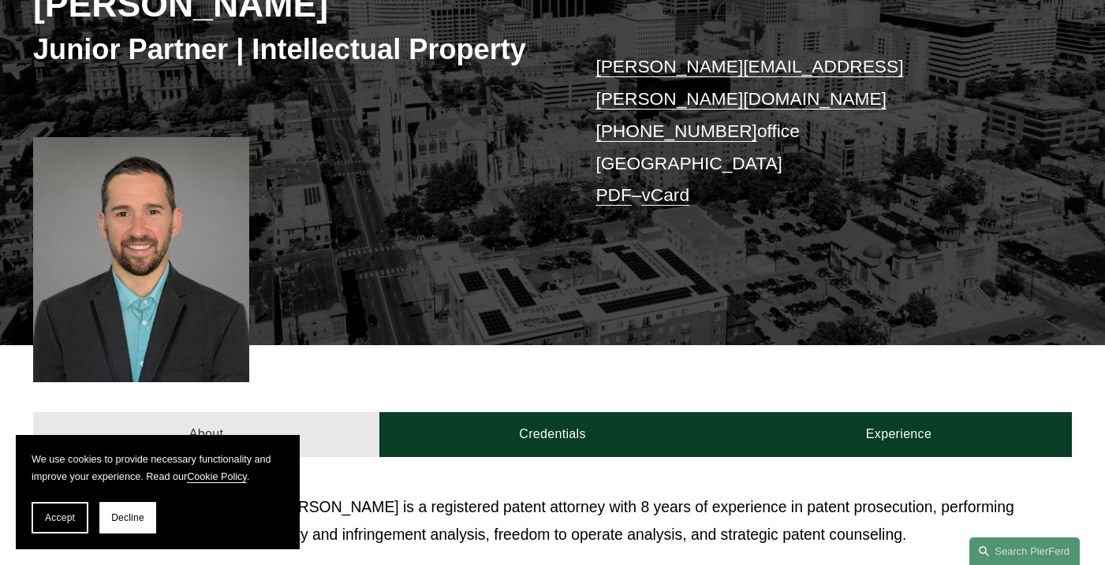
scroll to position [277, 0]
